Goal: Task Accomplishment & Management: Manage account settings

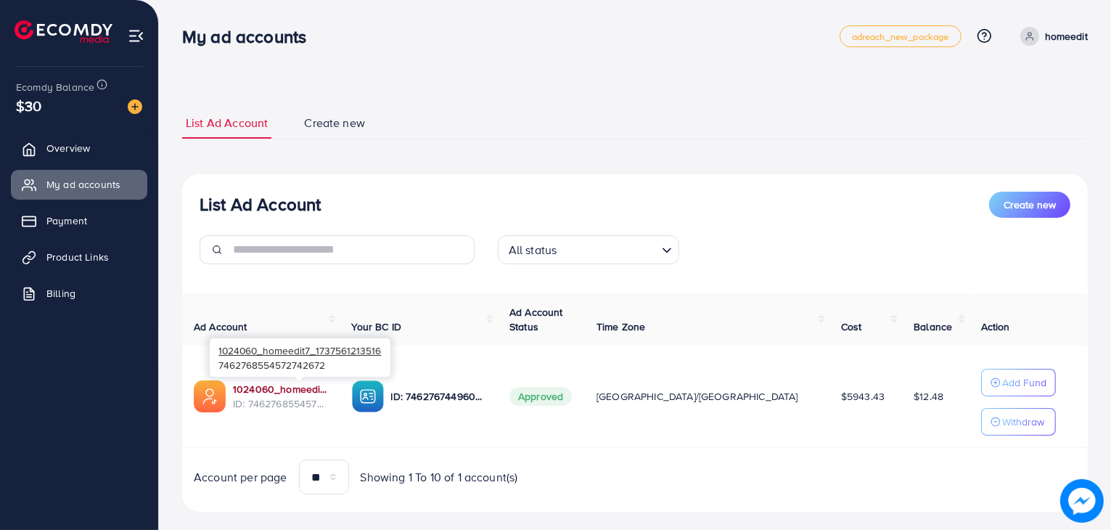
click at [269, 387] on link "1024060_homeedit7_1737561213516" at bounding box center [281, 389] width 96 height 15
